Goal: Check status: Check status

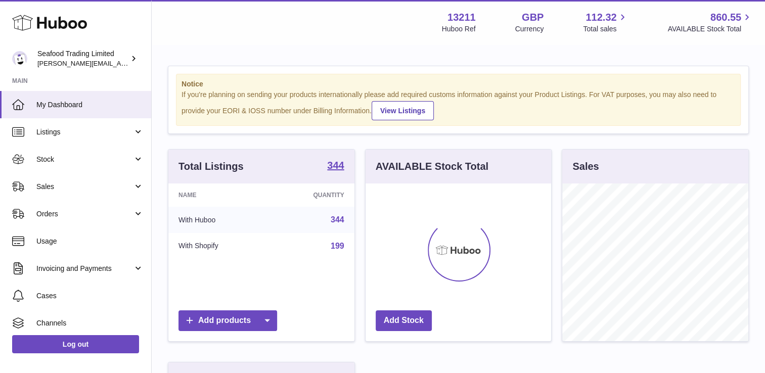
scroll to position [158, 186]
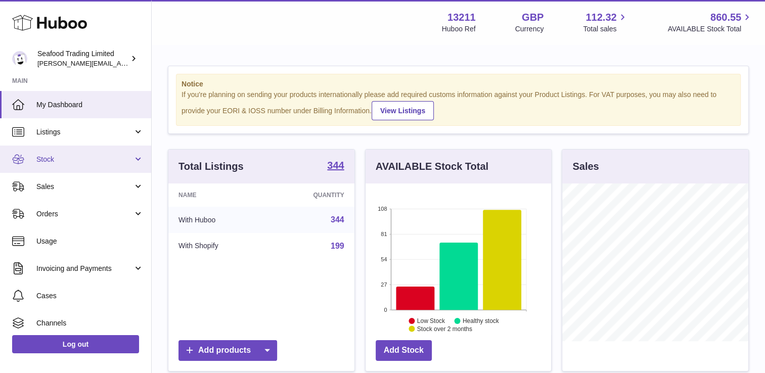
click at [76, 167] on link "Stock" at bounding box center [75, 159] width 151 height 27
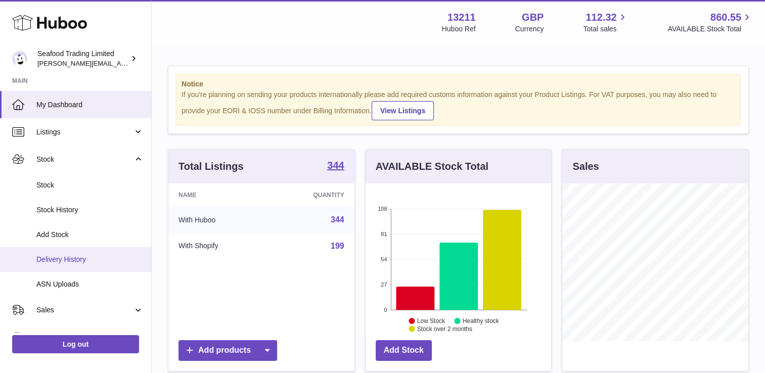
click at [67, 266] on link "Delivery History" at bounding box center [75, 259] width 151 height 25
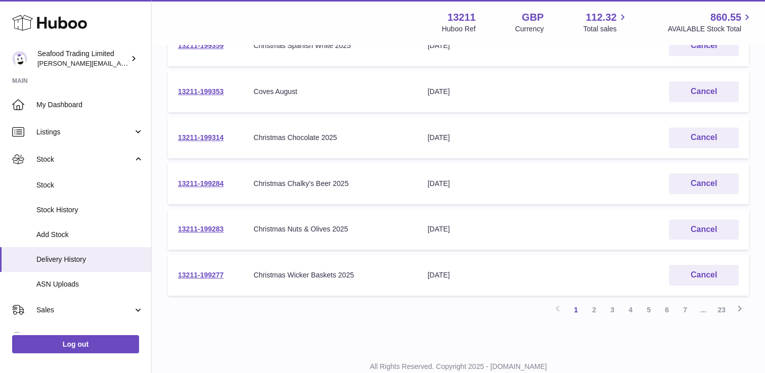
scroll to position [395, 0]
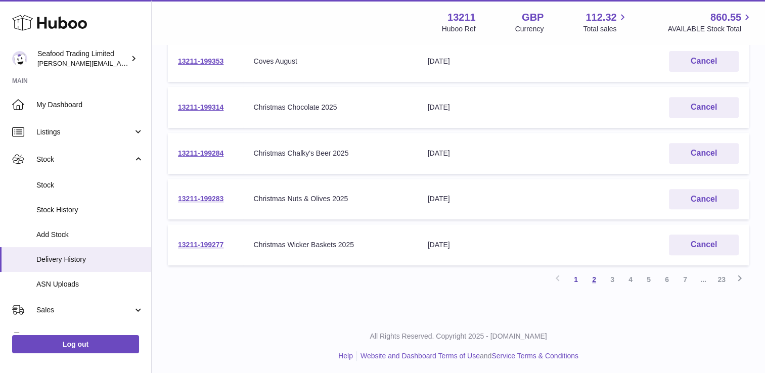
click at [593, 276] on link "2" at bounding box center [594, 280] width 18 height 18
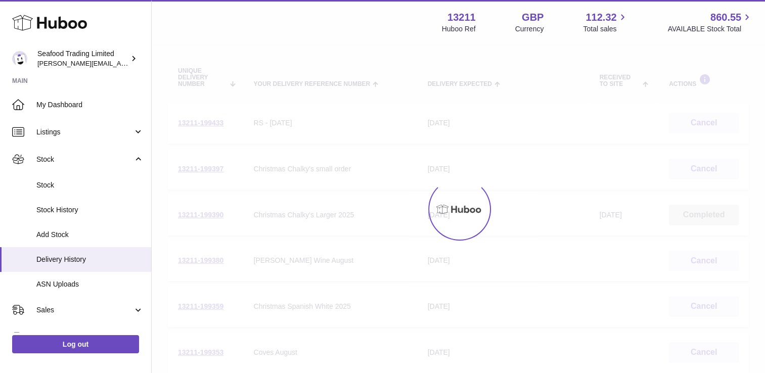
scroll to position [46, 0]
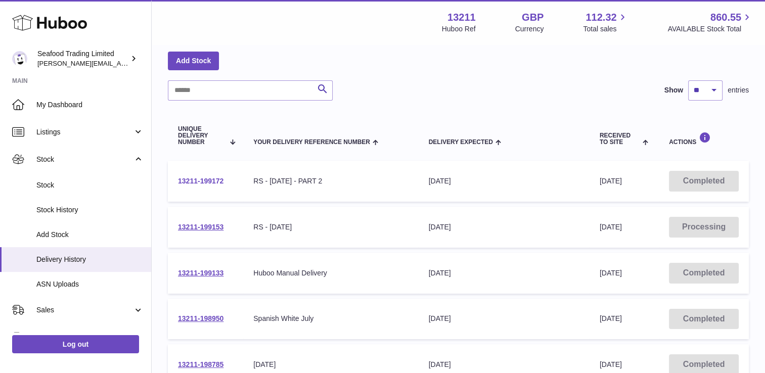
click at [205, 180] on link "13211-199172" at bounding box center [201, 181] width 46 height 8
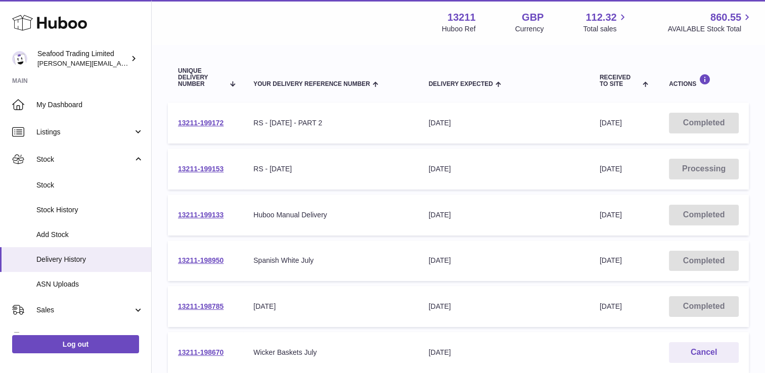
scroll to position [197, 0]
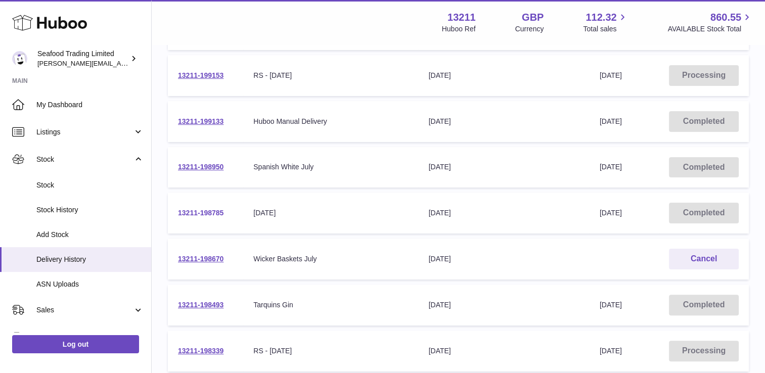
click at [222, 212] on link "13211-198785" at bounding box center [201, 213] width 46 height 8
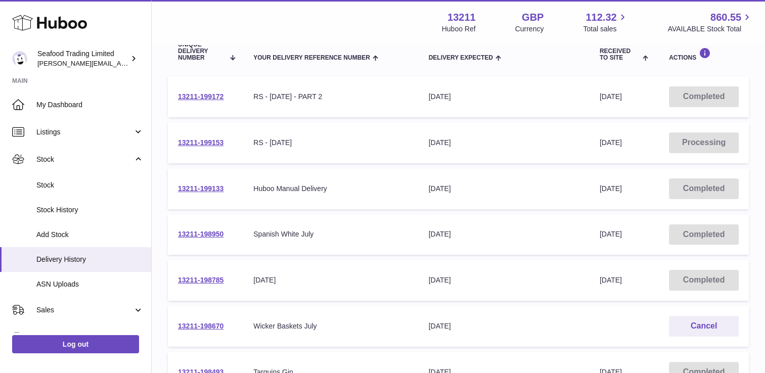
scroll to position [96, 0]
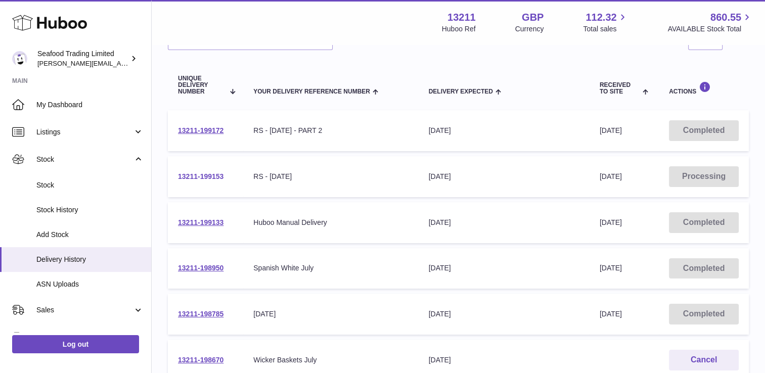
click at [216, 177] on link "13211-199153" at bounding box center [201, 176] width 46 height 8
click at [211, 125] on td "13211-199172" at bounding box center [205, 130] width 75 height 41
click at [213, 128] on link "13211-199172" at bounding box center [201, 130] width 46 height 8
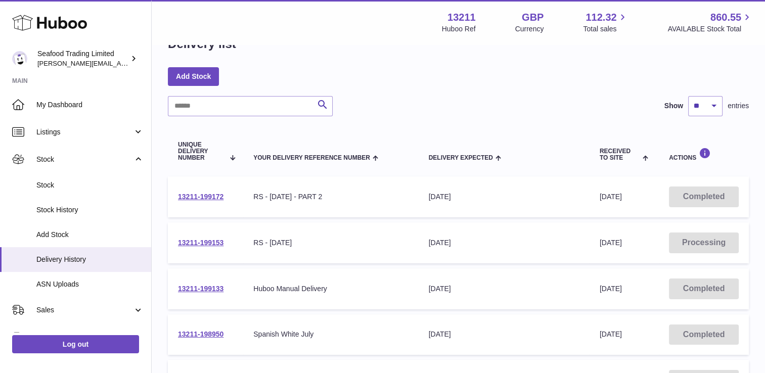
scroll to position [0, 0]
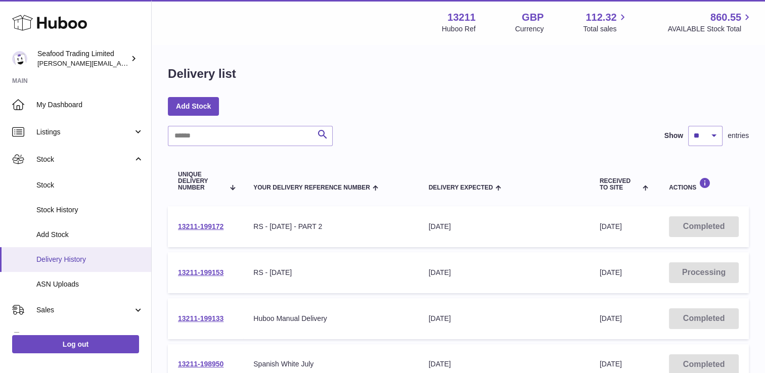
click at [80, 263] on span "Delivery History" at bounding box center [89, 260] width 107 height 10
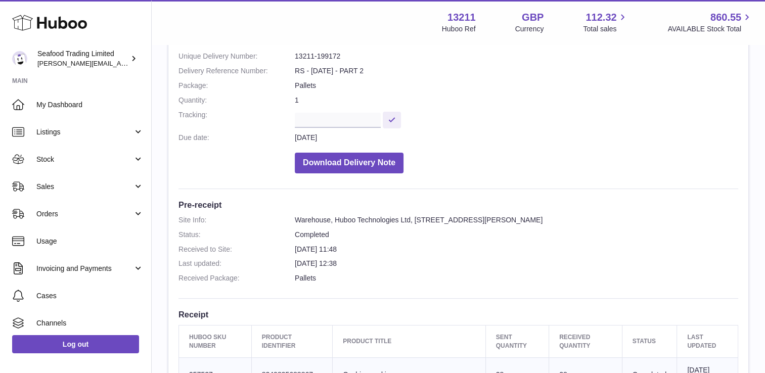
scroll to position [152, 0]
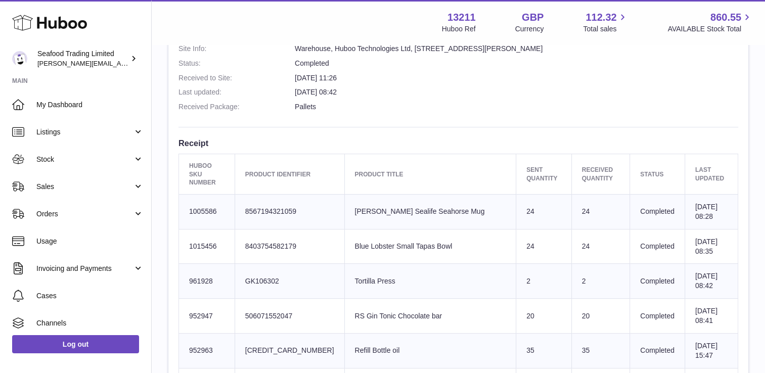
scroll to position [253, 0]
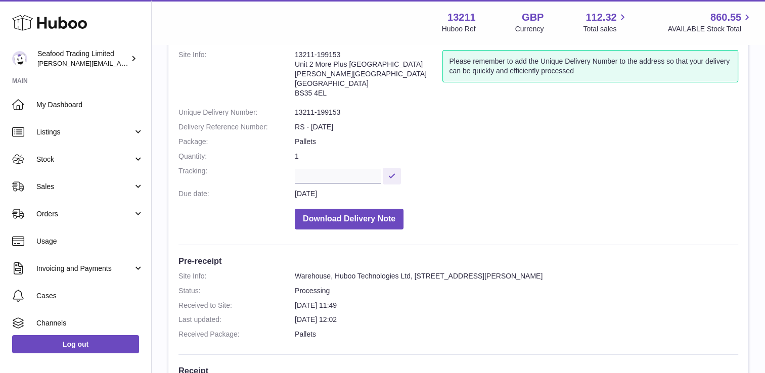
scroll to position [61, 0]
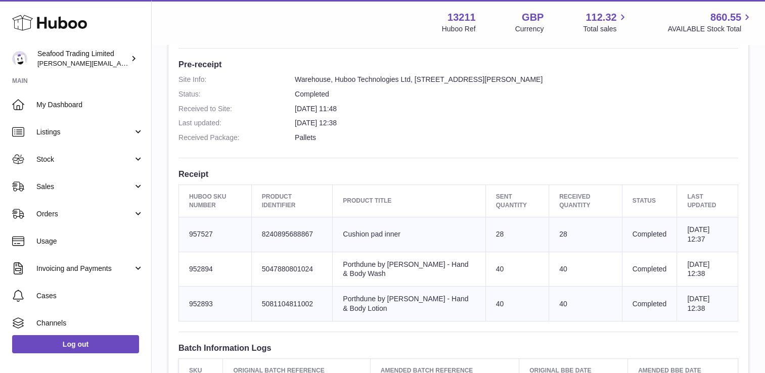
scroll to position [303, 0]
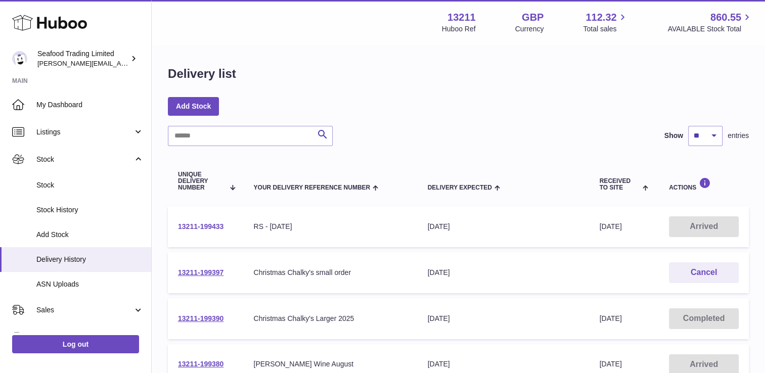
click at [212, 226] on link "13211-199433" at bounding box center [201, 227] width 46 height 8
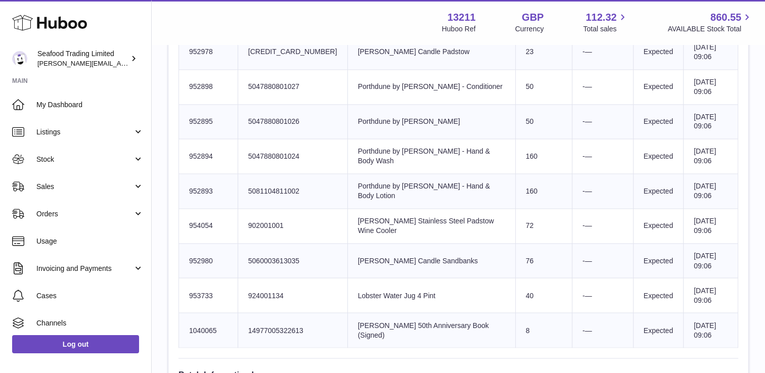
scroll to position [1655, 0]
